Goal: Task Accomplishment & Management: Manage account settings

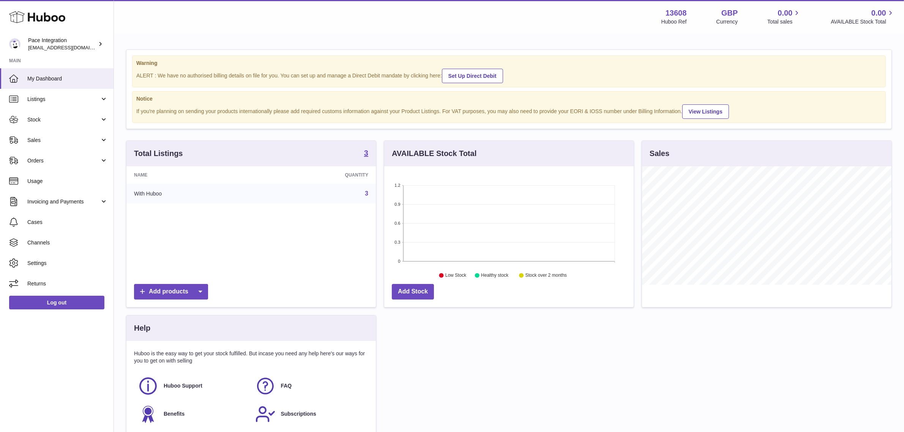
scroll to position [0, 0]
click at [88, 40] on div "Pace Integration [EMAIL_ADDRESS][DOMAIN_NAME]" at bounding box center [62, 44] width 68 height 14
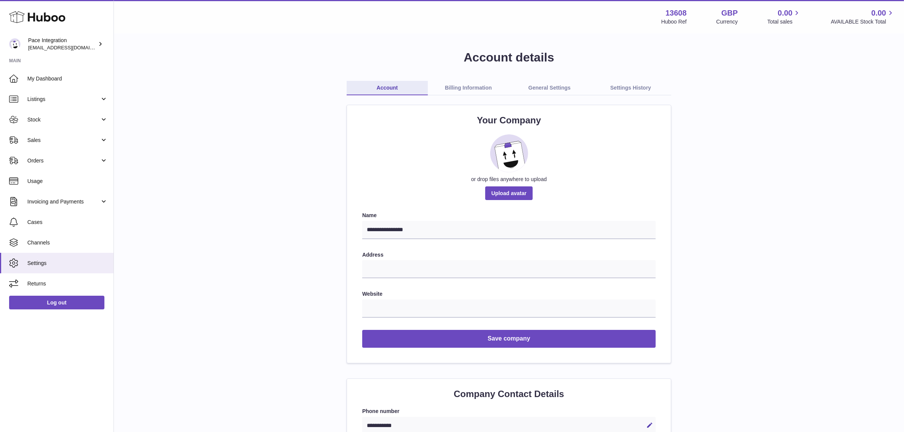
click at [485, 88] on link "Billing Information" at bounding box center [468, 88] width 81 height 14
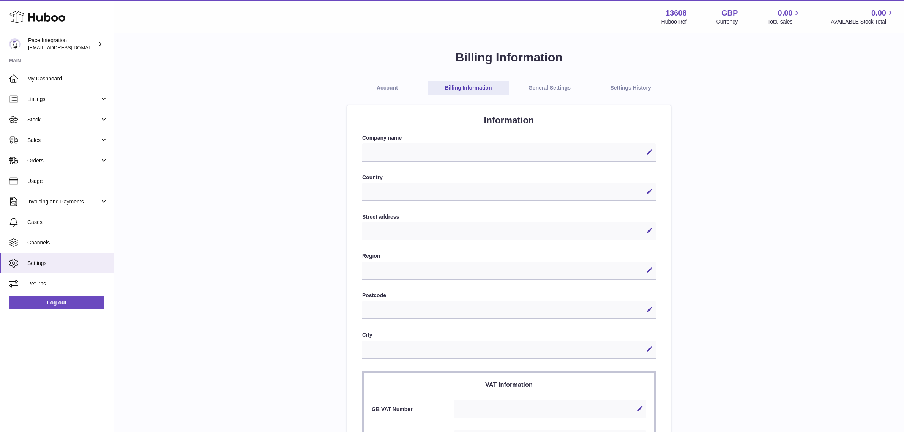
select select
